Goal: Manage account settings

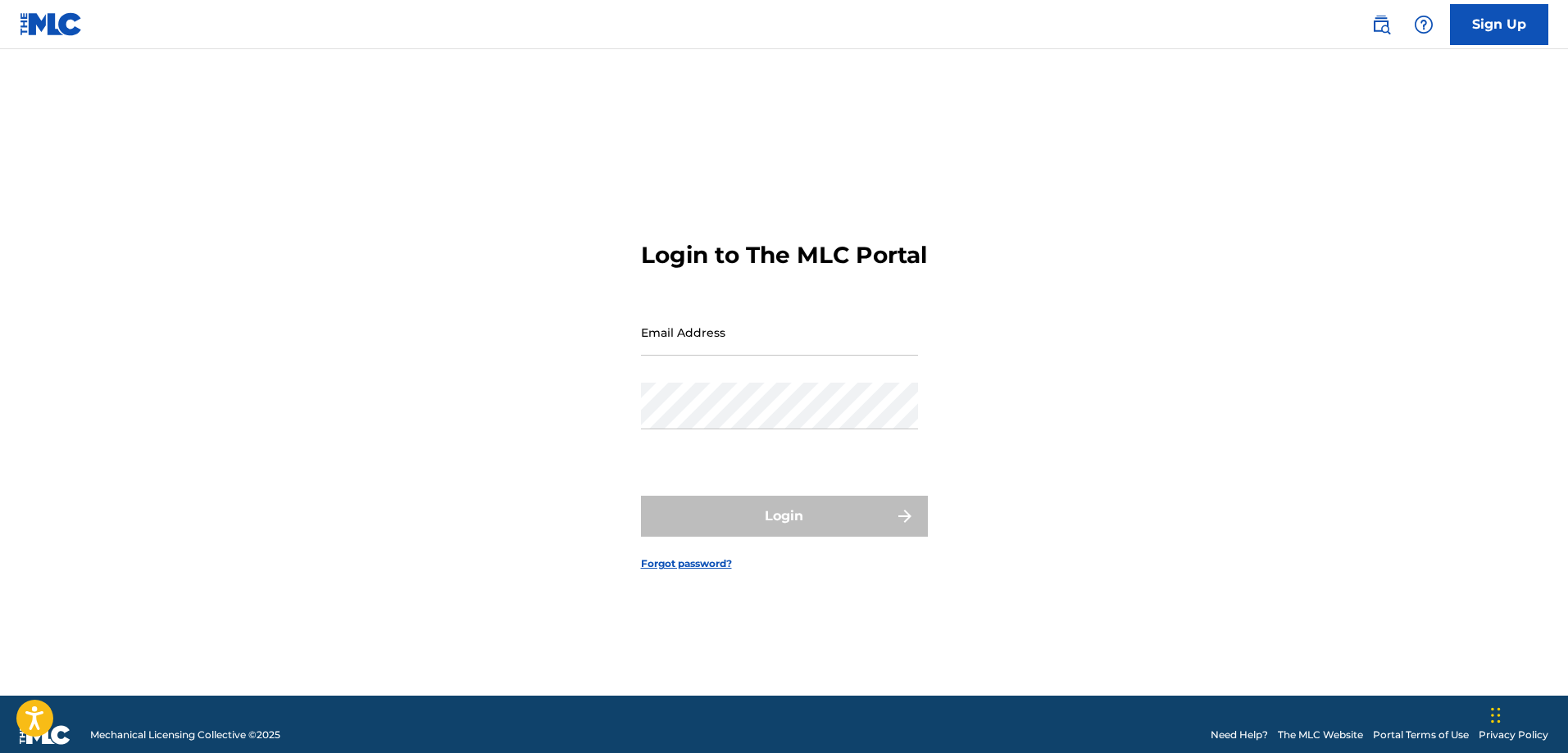
click at [684, 350] on input "Email Address" at bounding box center [779, 333] width 277 height 47
type input "[EMAIL_ADDRESS][DOMAIN_NAME]"
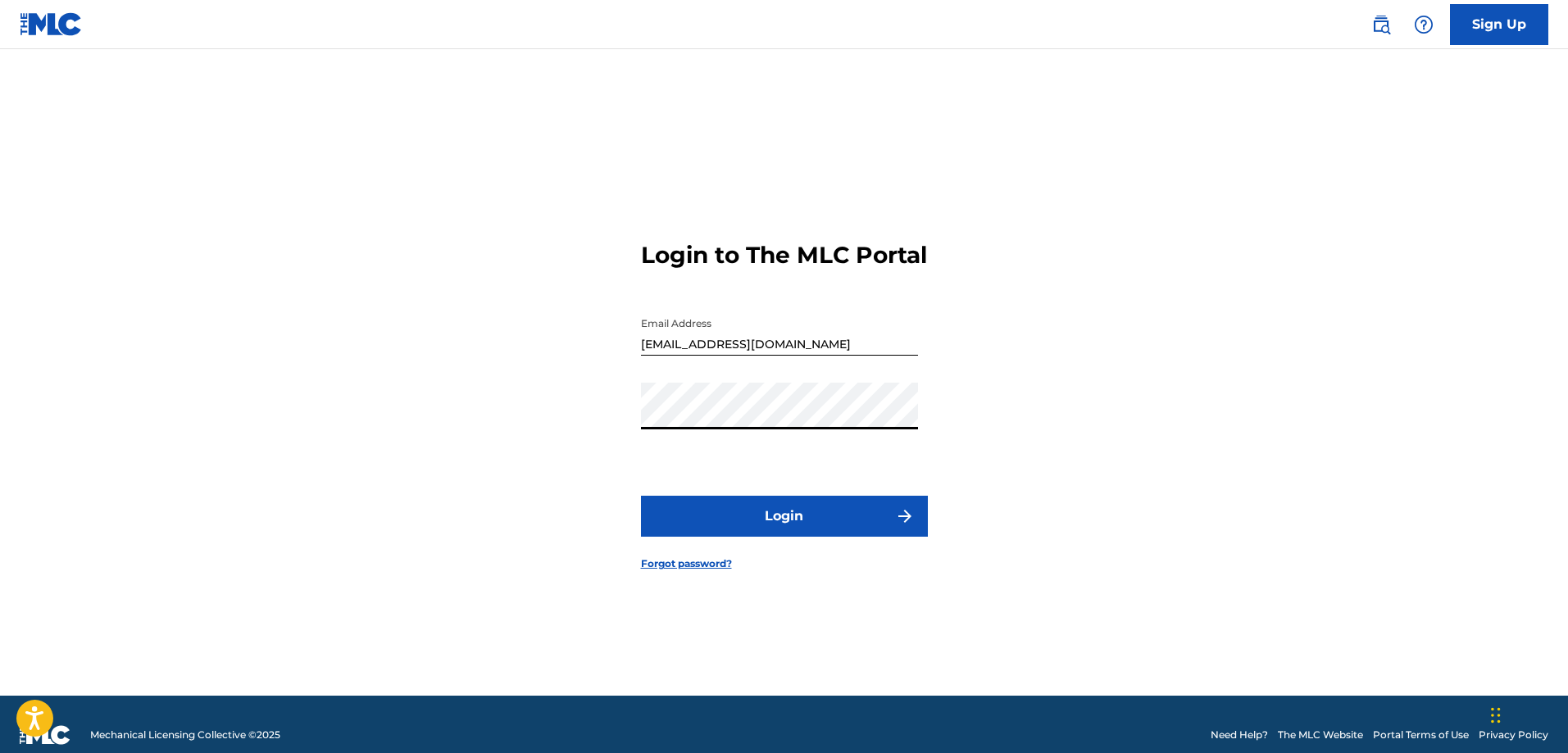
click at [786, 525] on button "Login" at bounding box center [784, 516] width 287 height 41
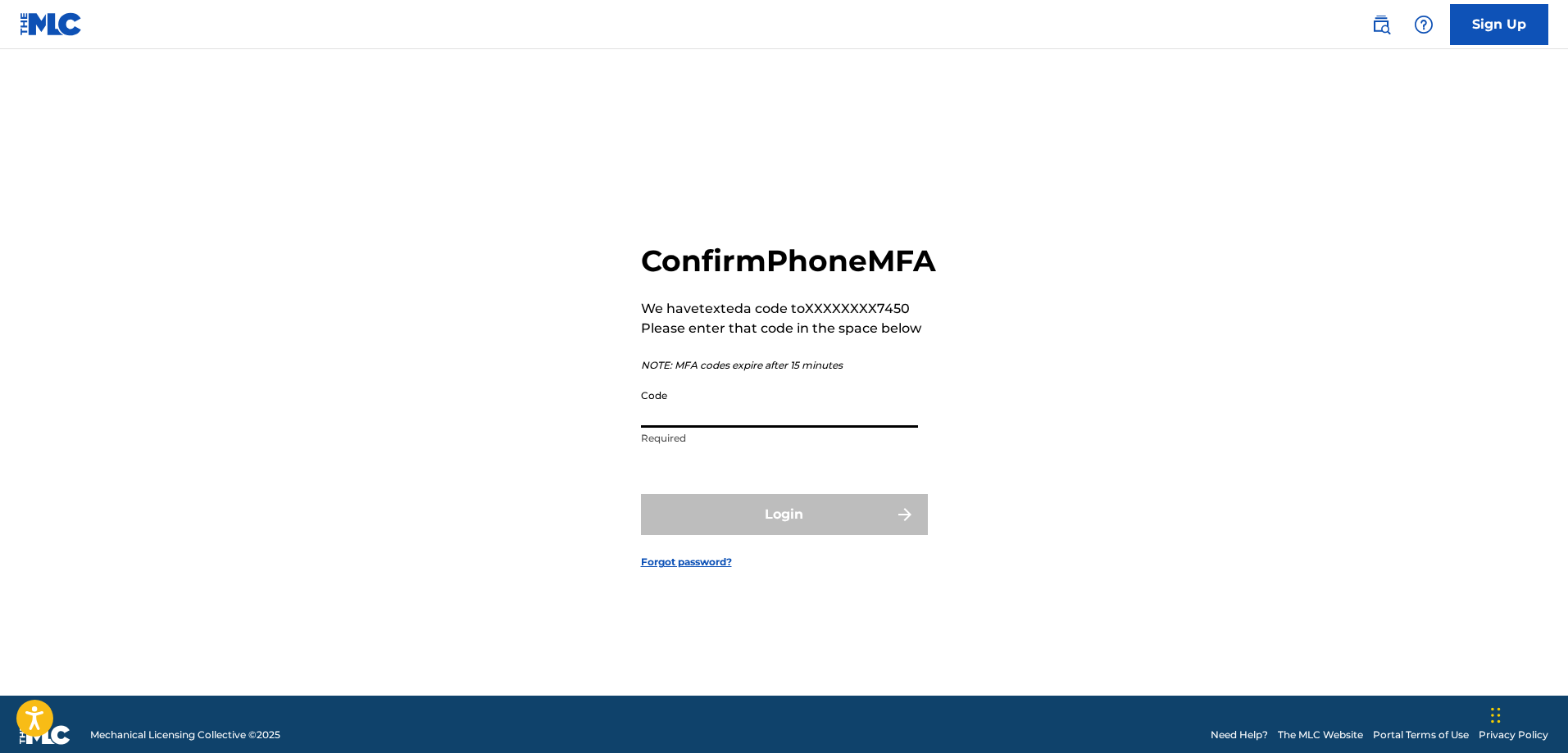
click at [688, 428] on input "Code" at bounding box center [779, 404] width 277 height 47
type input "269727"
click at [781, 517] on button "Login" at bounding box center [784, 515] width 287 height 41
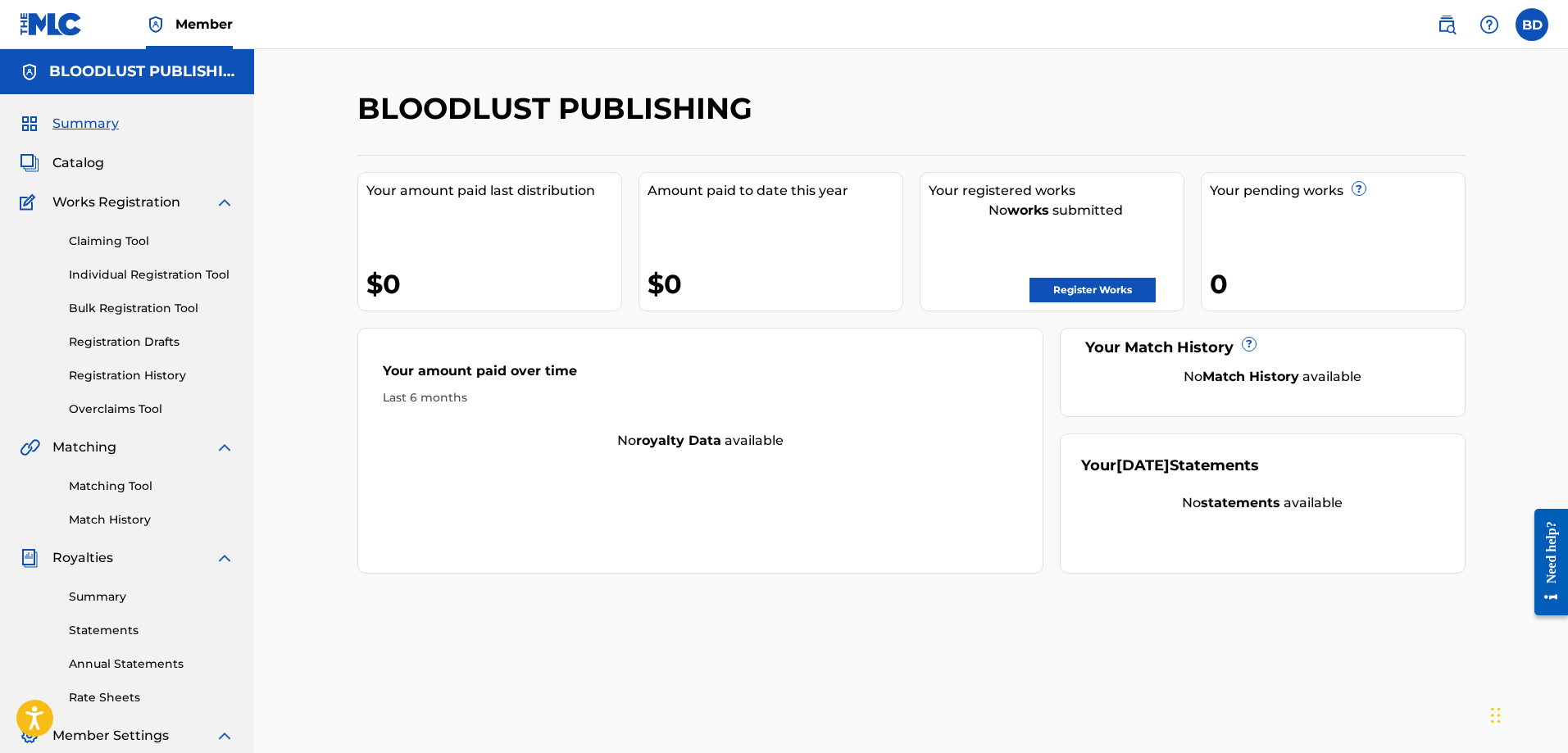
click at [1528, 20] on label at bounding box center [1532, 24] width 33 height 33
click at [1532, 24] on input "BD [PERSON_NAME] [EMAIL_ADDRESS][DOMAIN_NAME] Notification Preferences Profile …" at bounding box center [1532, 24] width 0 height 0
click at [1373, 199] on link "Profile" at bounding box center [1371, 203] width 33 height 14
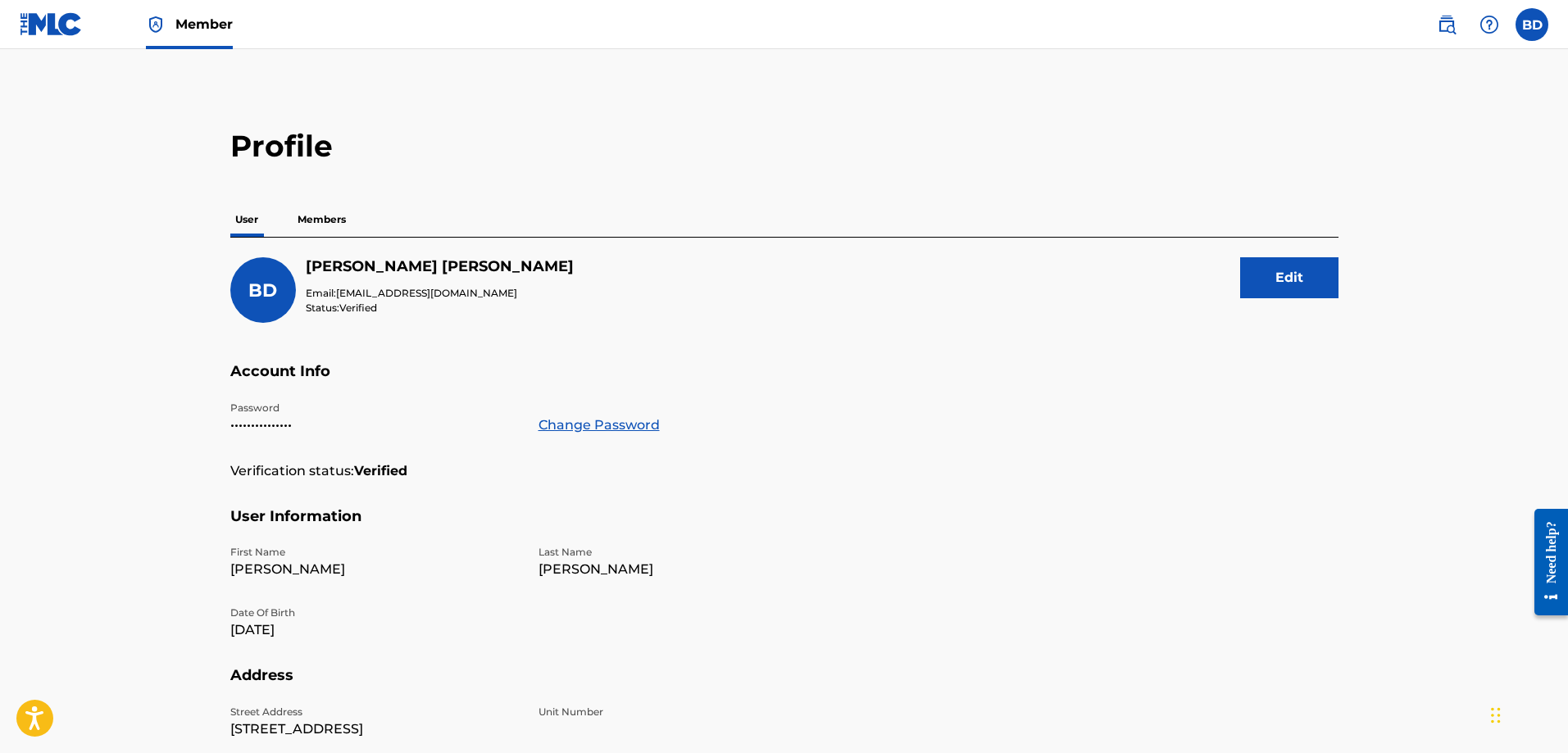
click at [1275, 276] on button "Edit" at bounding box center [1289, 278] width 99 height 41
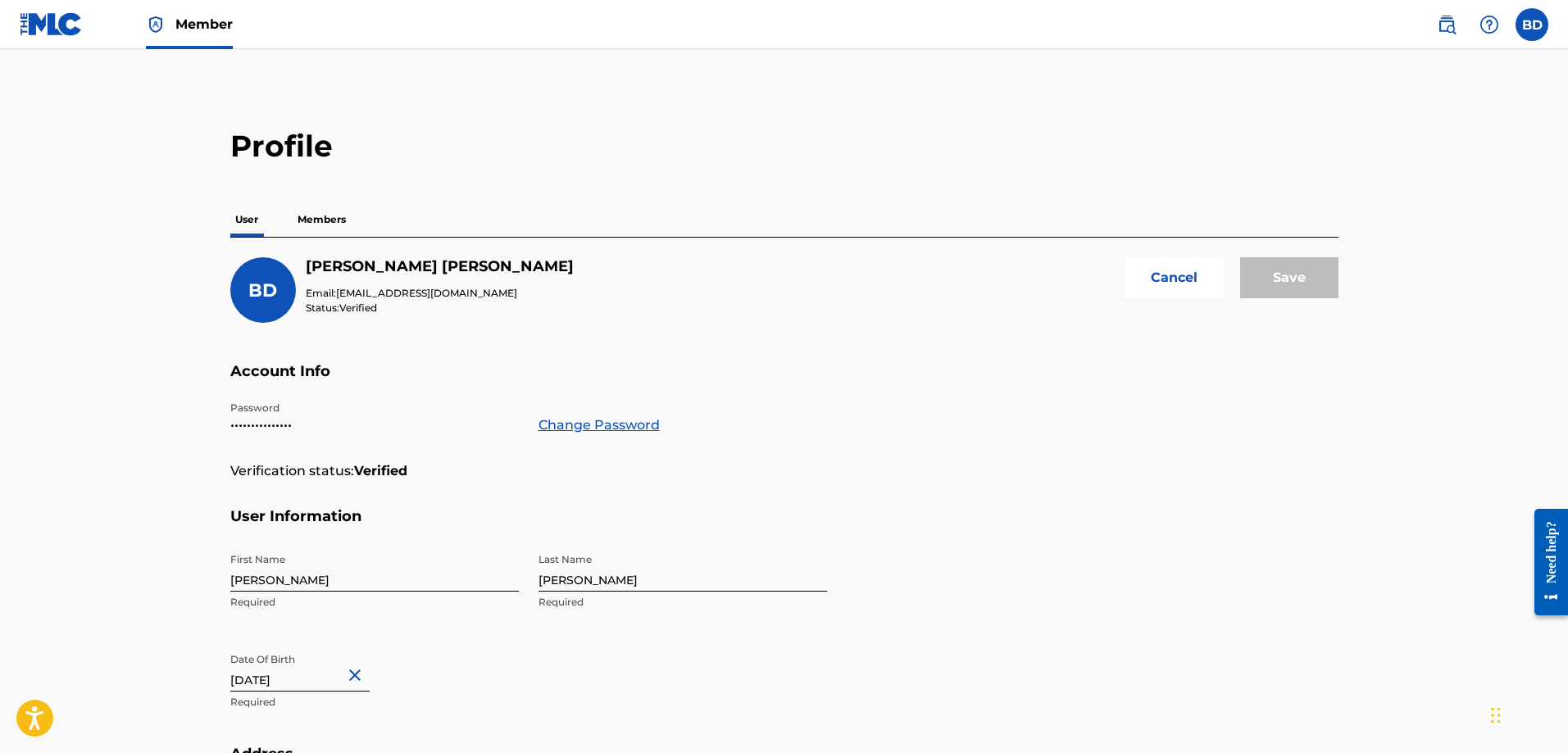
click at [363, 296] on span "[EMAIL_ADDRESS][DOMAIN_NAME]" at bounding box center [427, 293] width 181 height 13
click at [1451, 24] on img at bounding box center [1447, 24] width 20 height 20
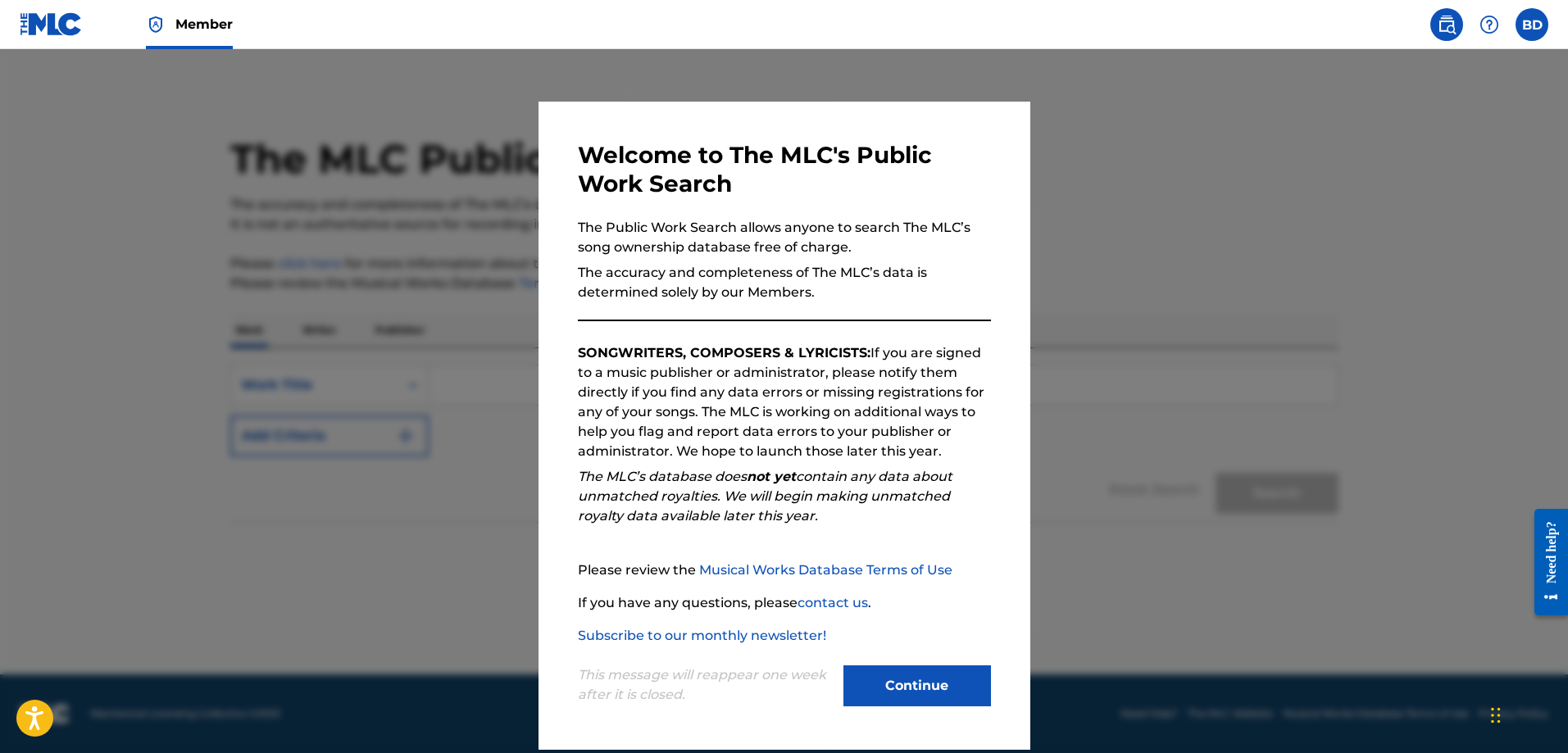
click at [935, 704] on button "Continue" at bounding box center [917, 686] width 148 height 41
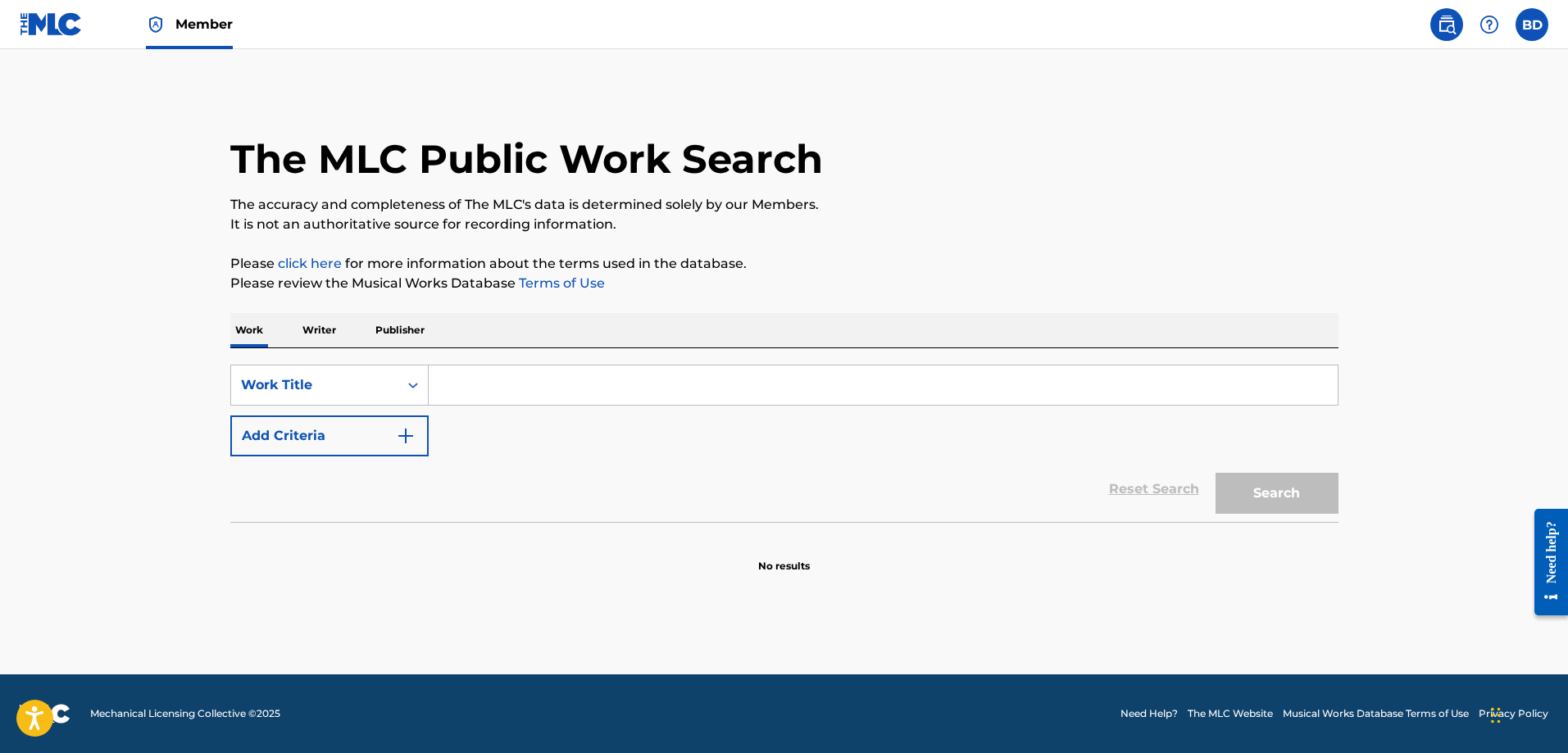
click at [42, 21] on img at bounding box center [51, 24] width 63 height 24
